Goal: Information Seeking & Learning: Learn about a topic

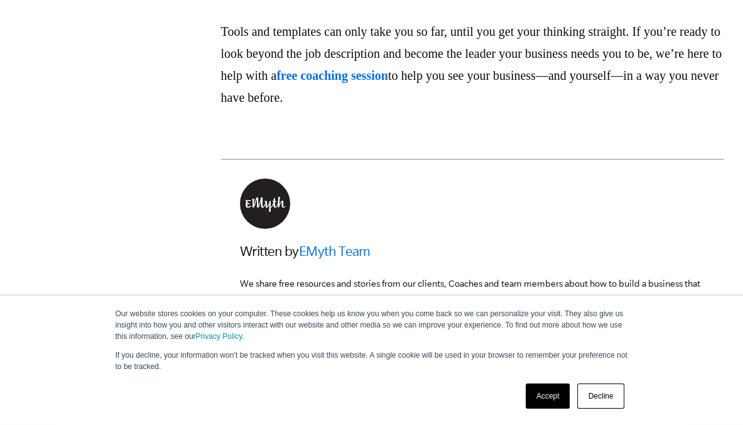
scroll to position [1959, 0]
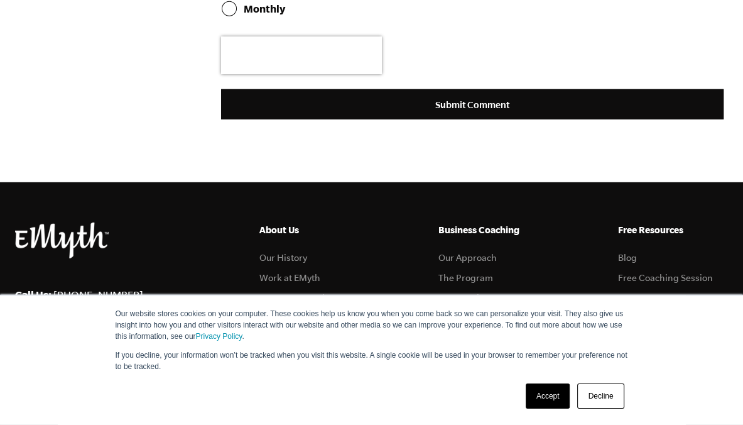
scroll to position [4475, 0]
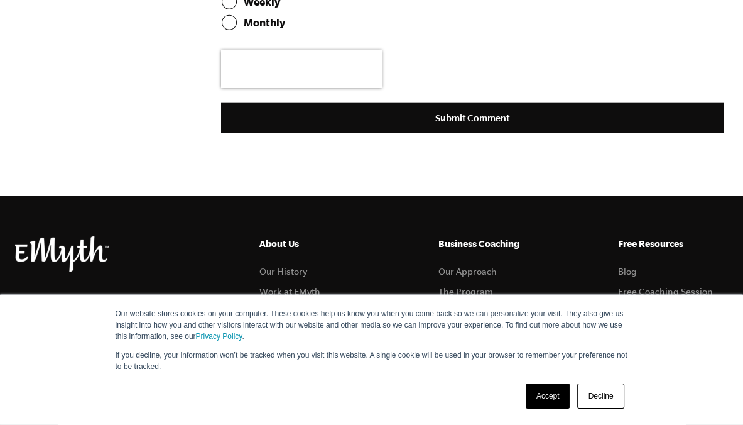
scroll to position [4296, 0]
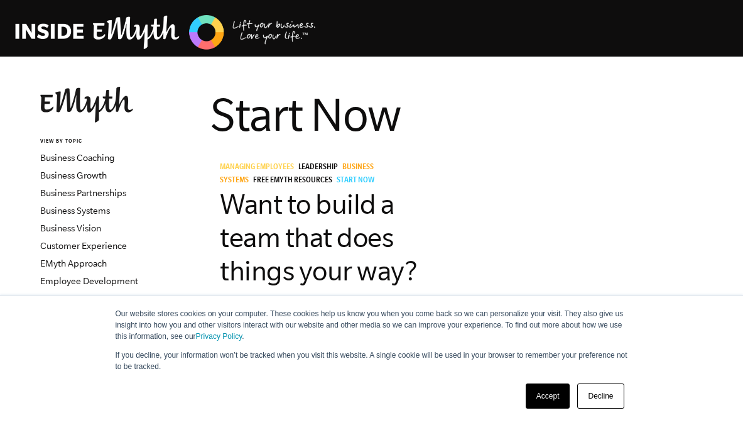
scroll to position [50, 0]
